Goal: Task Accomplishment & Management: Use online tool/utility

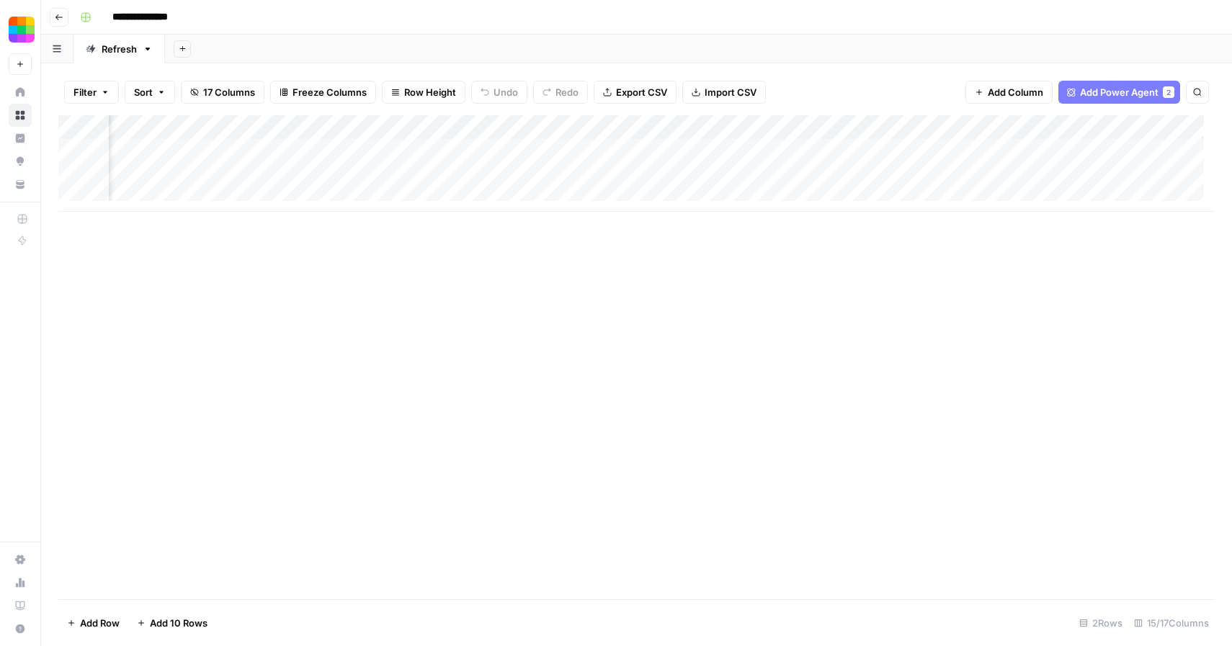
scroll to position [0, 1272]
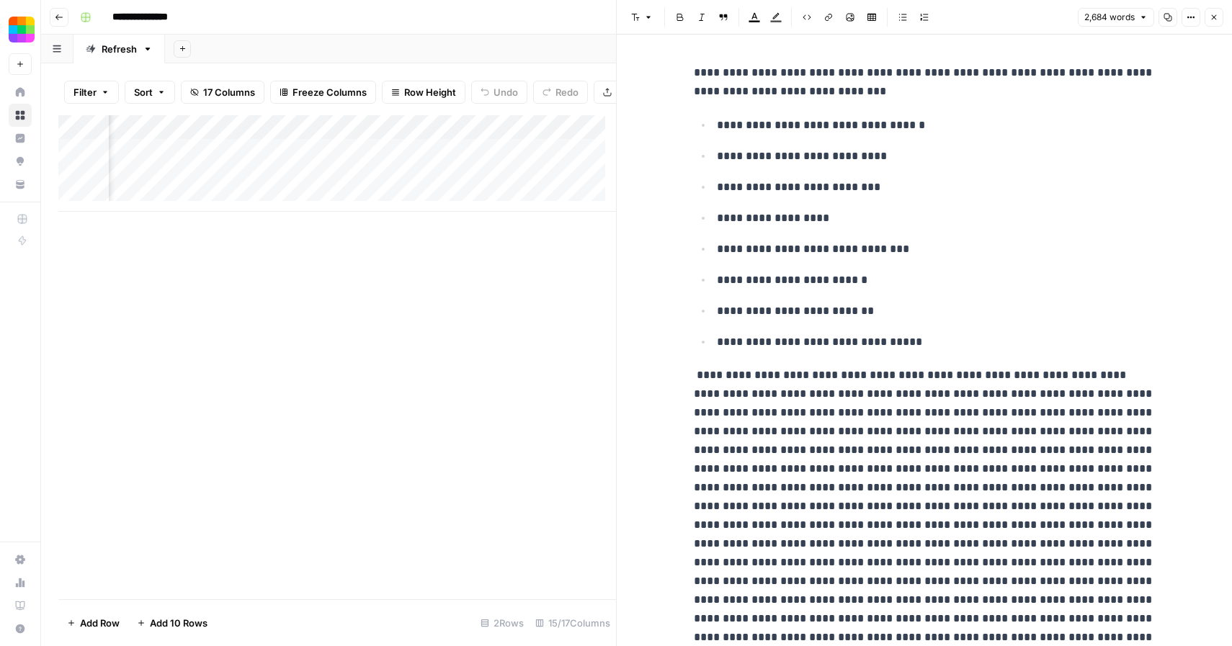
click at [1225, 14] on header "Font style Bold Italic Block quote Text color Highlight color Code block Link I…" at bounding box center [924, 17] width 615 height 35
click at [1219, 14] on button "Close" at bounding box center [1214, 17] width 19 height 19
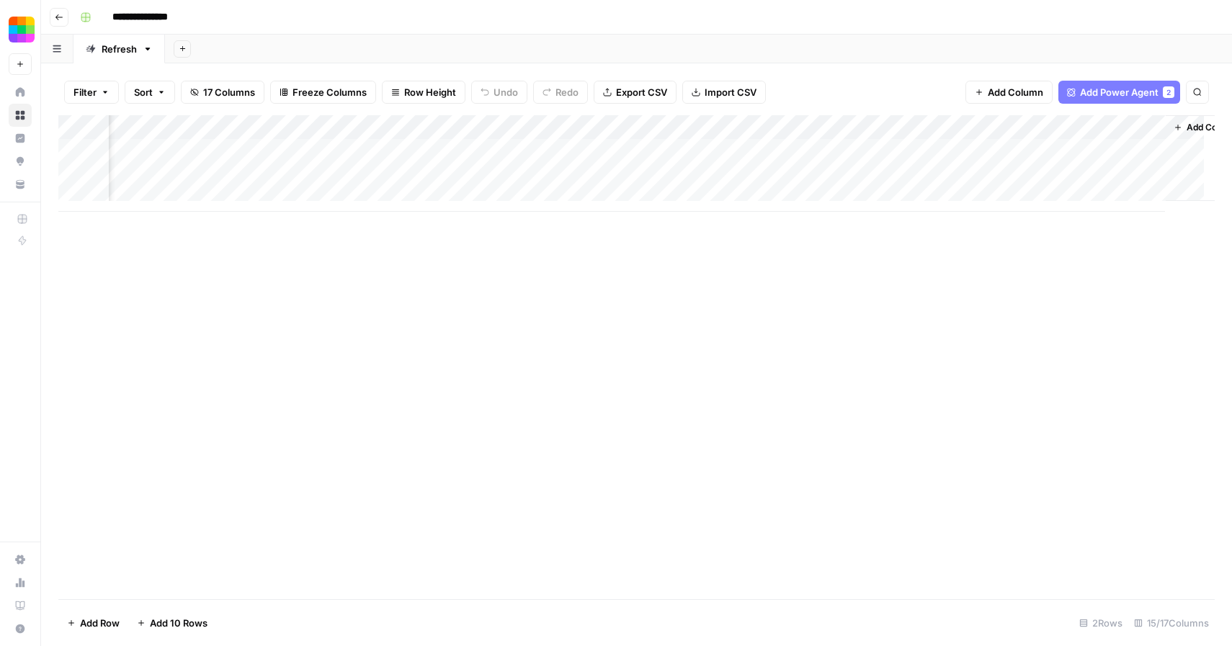
scroll to position [0, 1272]
click at [901, 173] on div "Add Column" at bounding box center [636, 163] width 1157 height 97
click at [1107, 172] on div "Add Column" at bounding box center [636, 163] width 1157 height 97
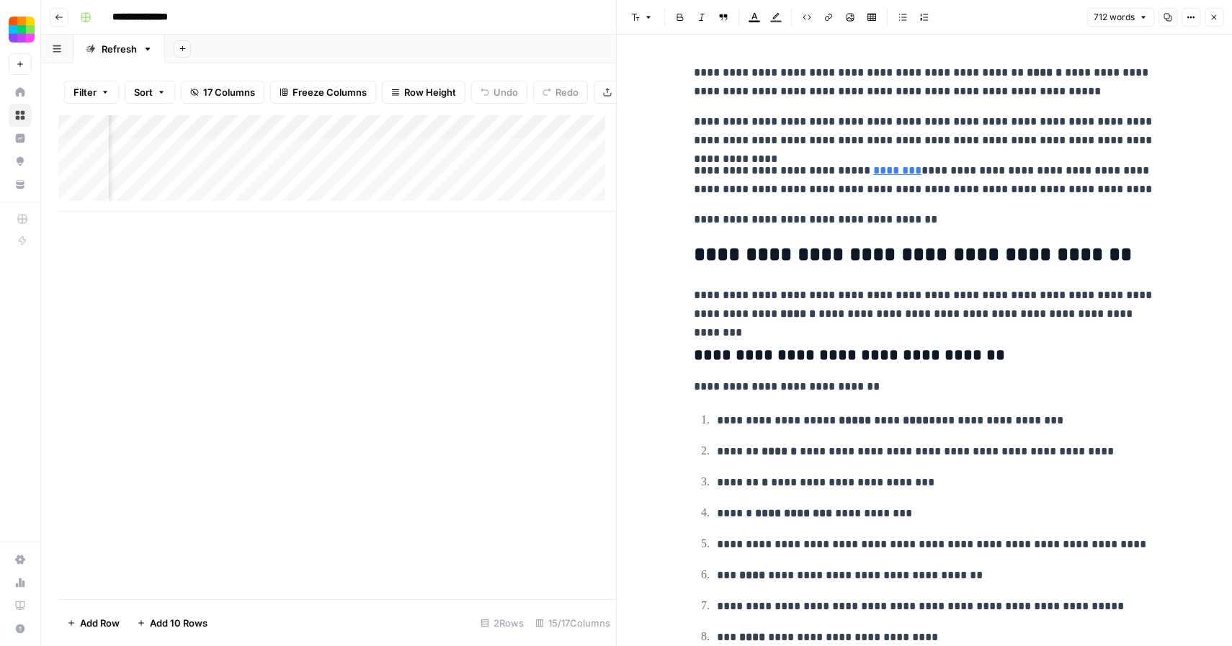
click at [536, 248] on div "Add Column" at bounding box center [337, 357] width 558 height 484
click at [1217, 18] on icon "button" at bounding box center [1214, 17] width 9 height 9
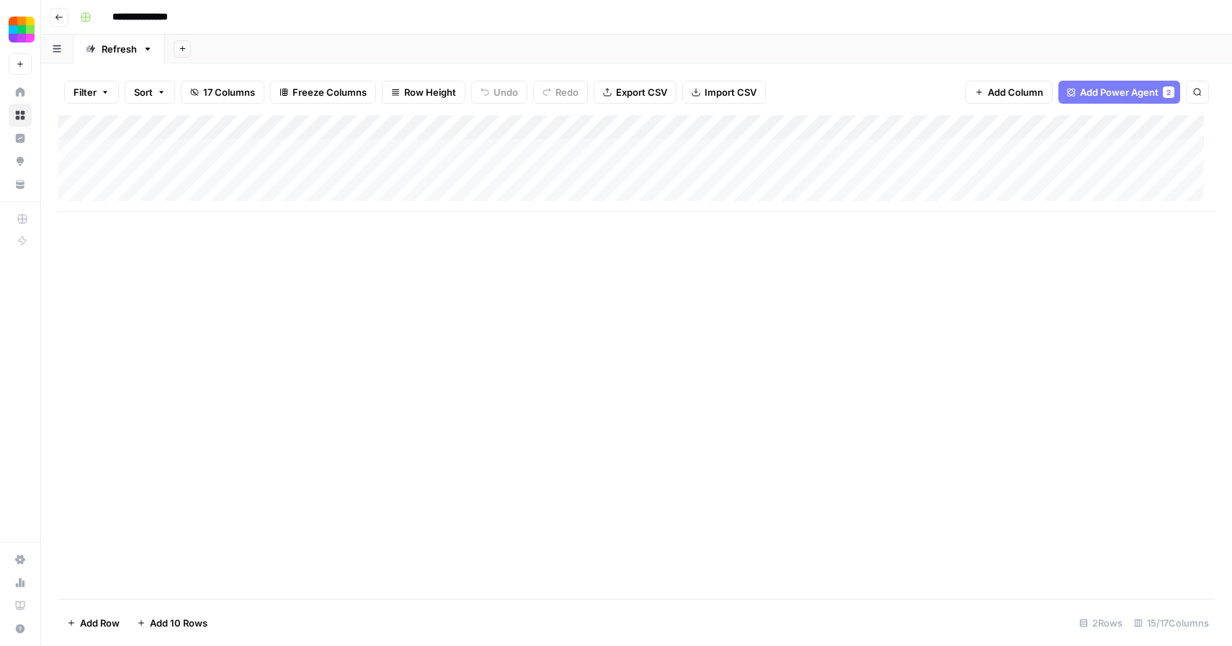
click at [280, 174] on div "Add Column" at bounding box center [636, 163] width 1157 height 97
click at [797, 171] on div "Add Column" at bounding box center [636, 163] width 1157 height 97
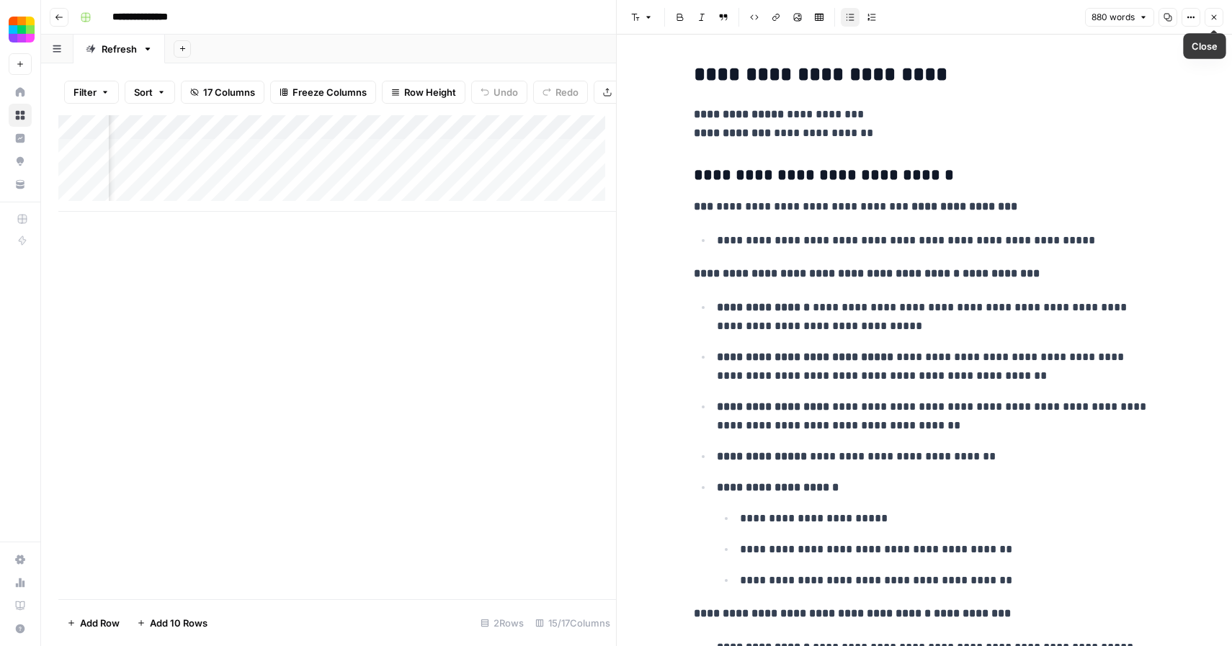
click at [1217, 13] on icon "button" at bounding box center [1214, 17] width 9 height 9
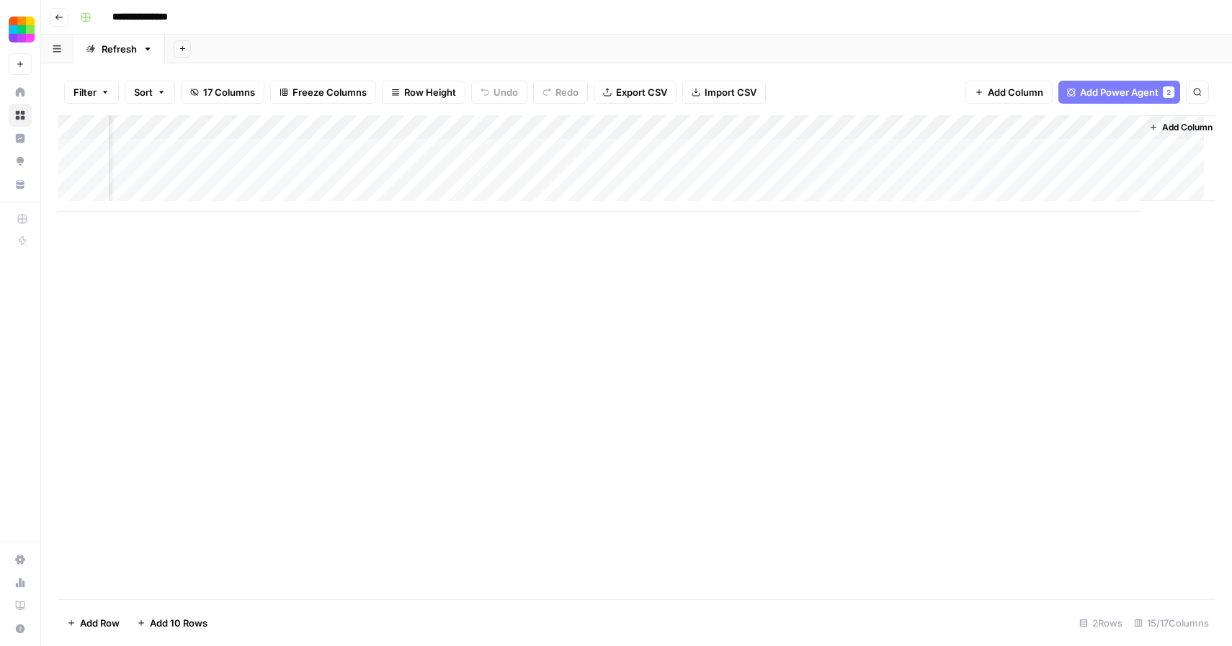
scroll to position [0, 1272]
click at [1111, 173] on div "Add Column" at bounding box center [636, 163] width 1157 height 97
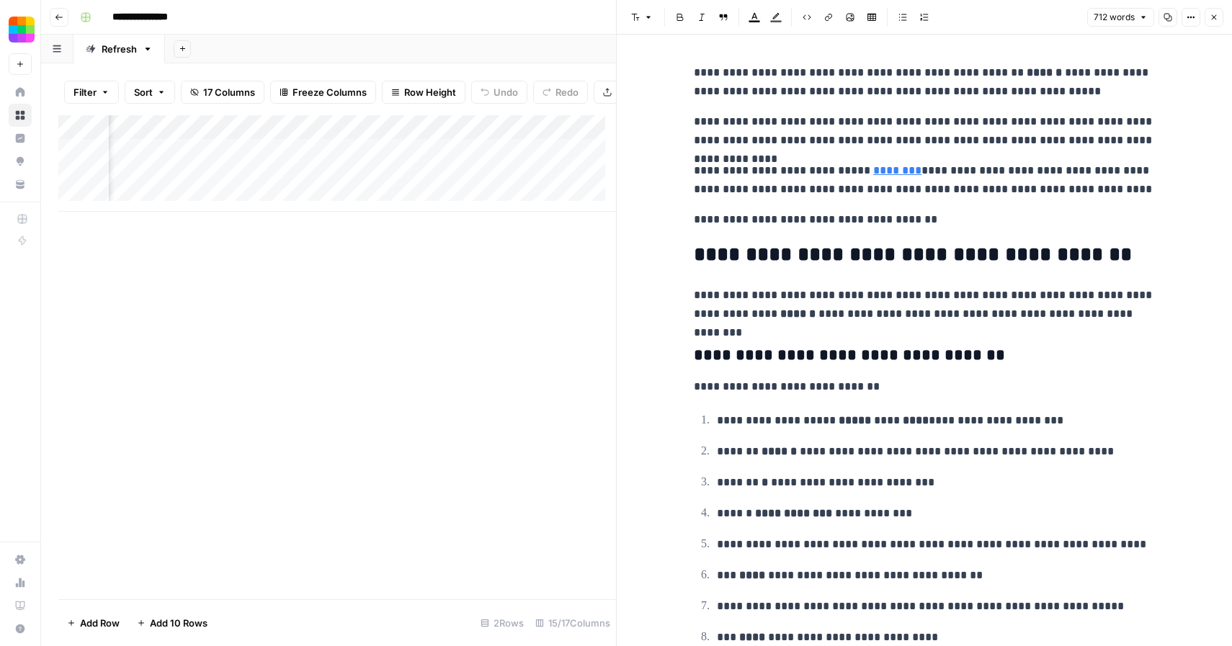
click at [946, 223] on p "**********" at bounding box center [924, 219] width 461 height 19
copy div "**********"
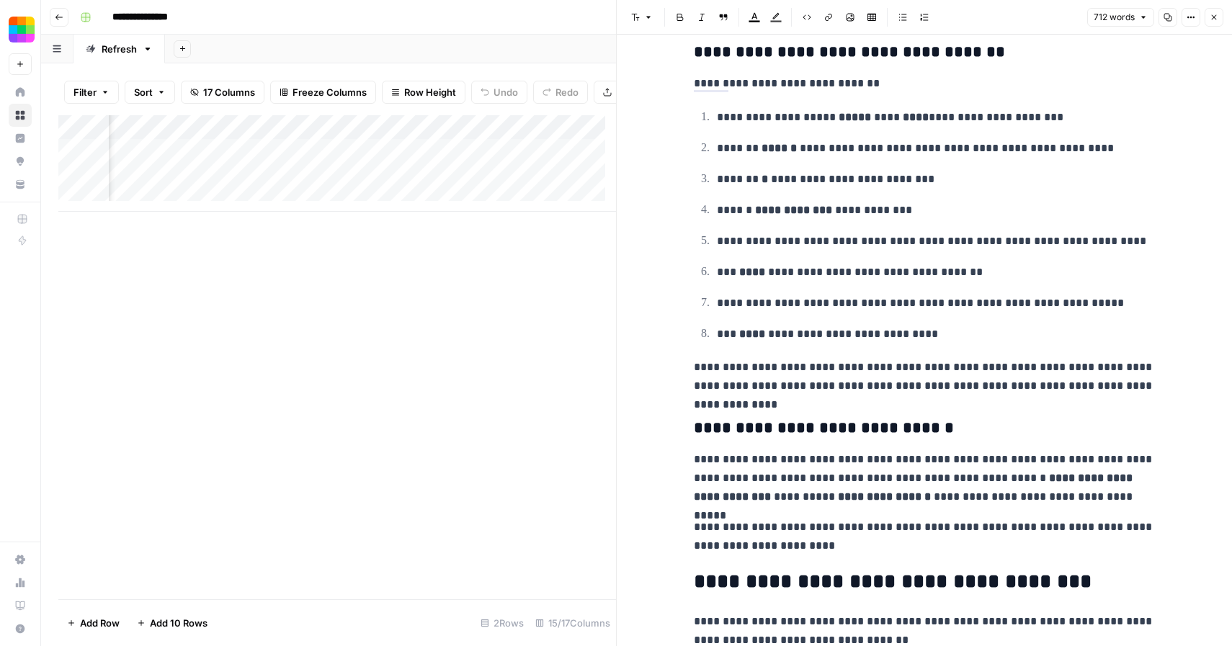
scroll to position [345, 0]
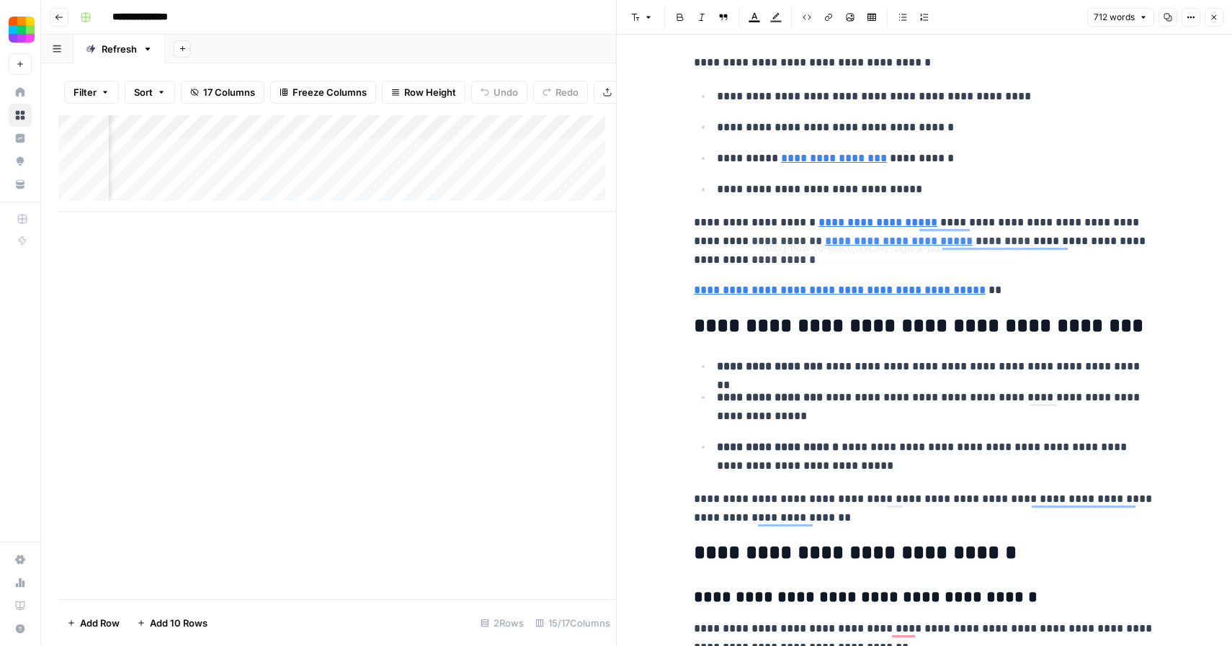
type input "[URL][DOMAIN_NAME]"
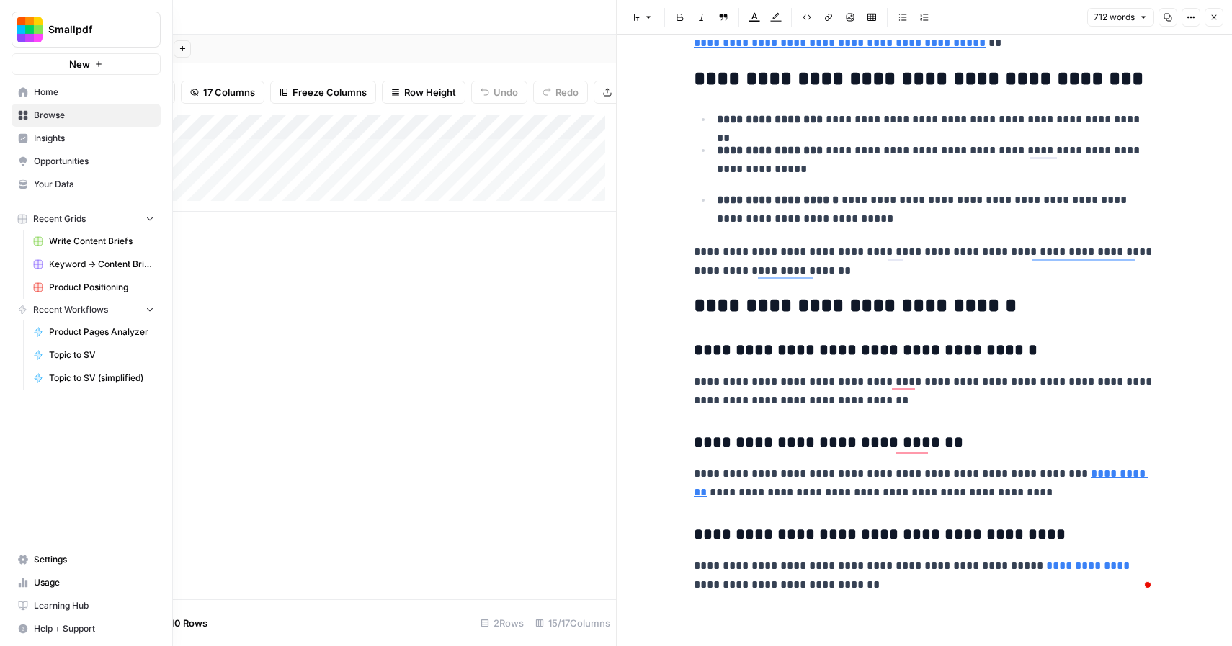
click at [63, 560] on span "Settings" at bounding box center [94, 559] width 120 height 13
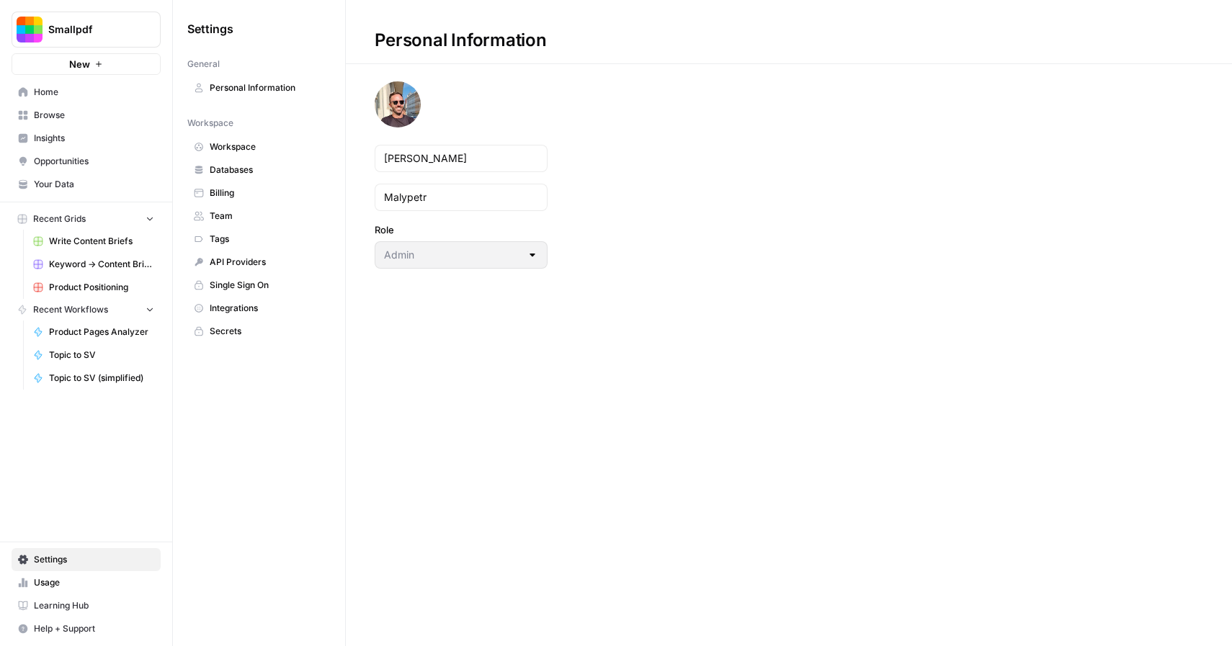
click at [73, 182] on span "Your Data" at bounding box center [94, 184] width 120 height 13
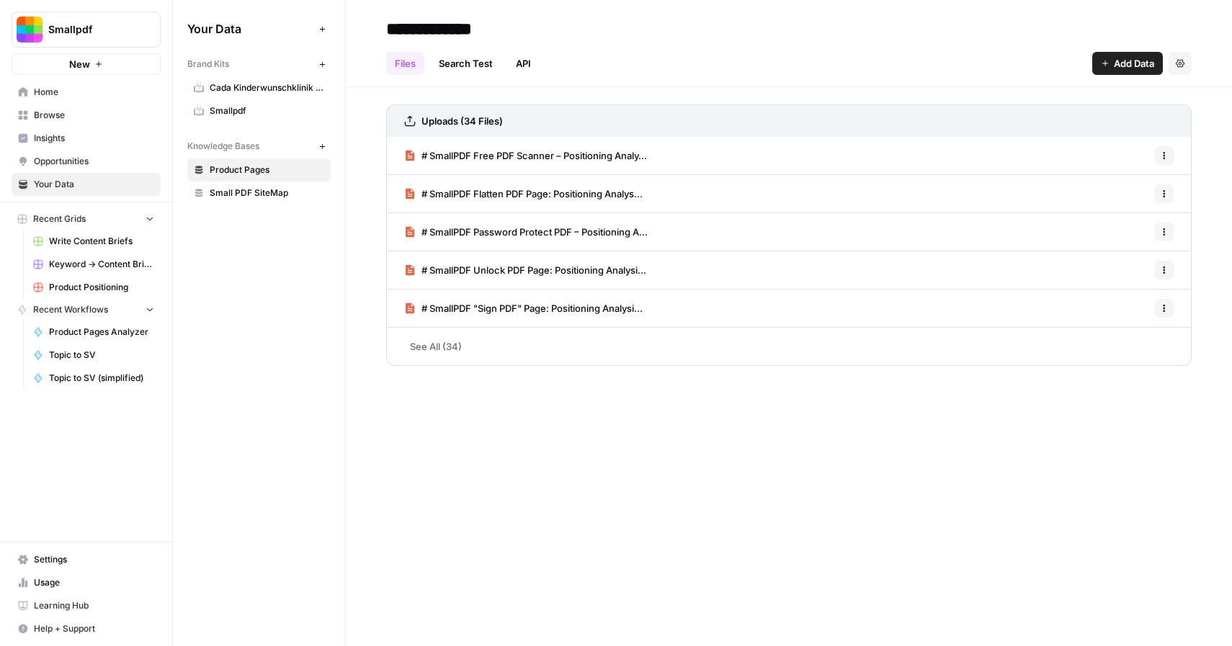
click at [254, 192] on span "Small PDF SiteMap" at bounding box center [267, 193] width 115 height 13
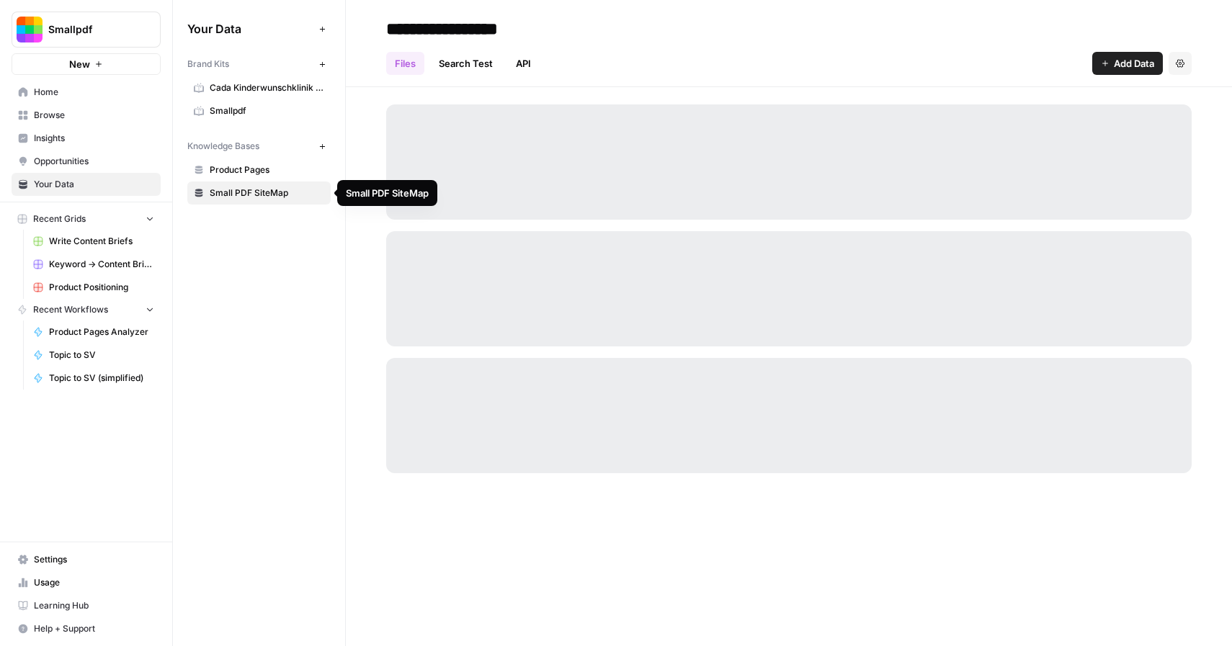
click at [252, 192] on span "Small PDF SiteMap" at bounding box center [267, 193] width 115 height 13
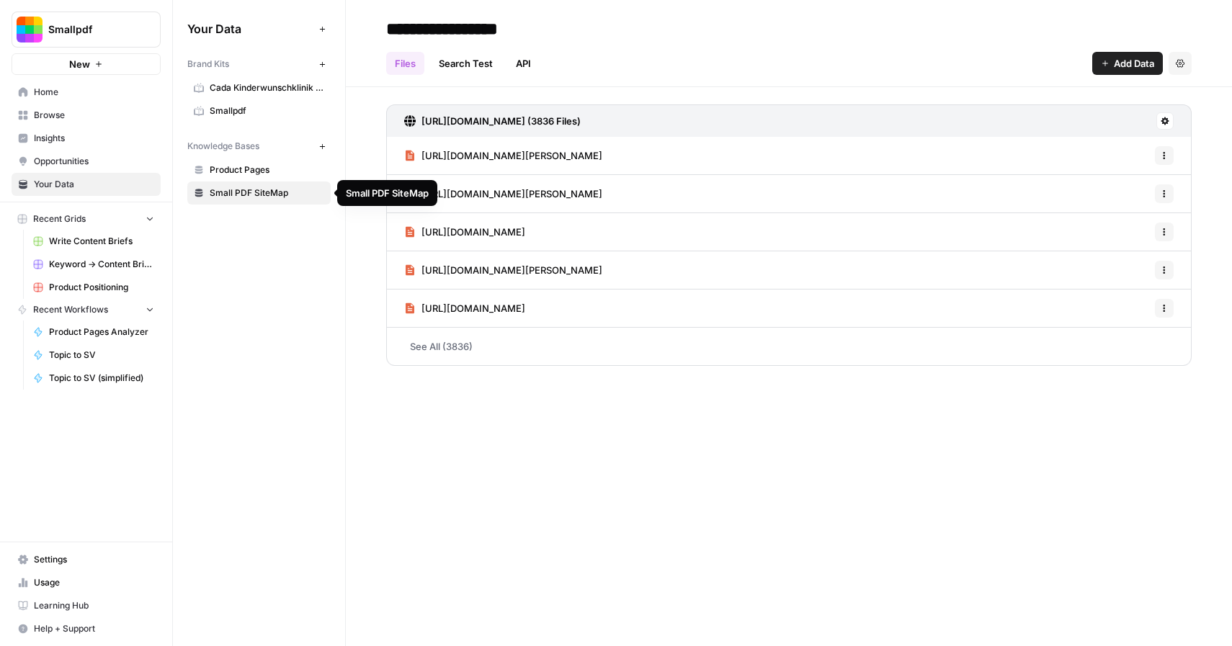
click at [262, 194] on span "Small PDF SiteMap" at bounding box center [267, 193] width 115 height 13
